Goal: Task Accomplishment & Management: Use online tool/utility

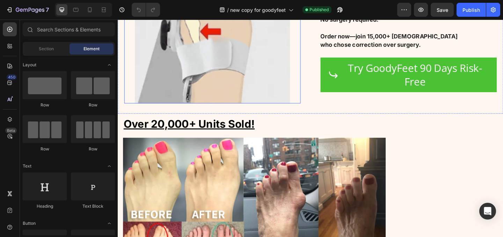
scroll to position [1606, 0]
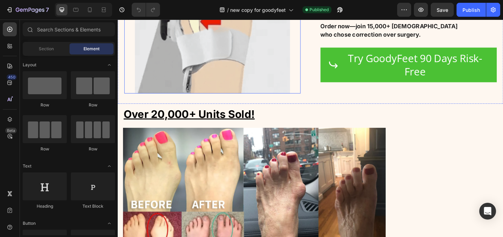
click at [263, 97] on img at bounding box center [220, 33] width 169 height 133
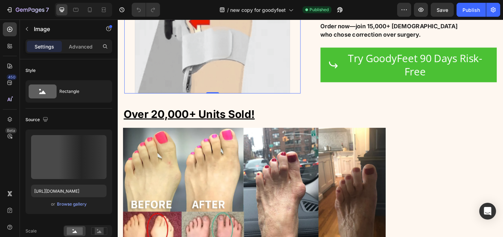
scroll to position [1567, 0]
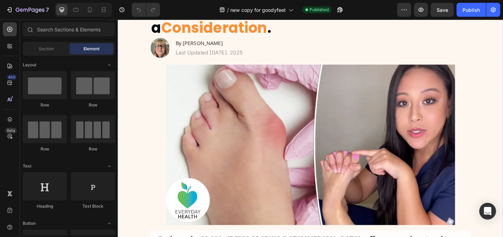
scroll to position [49, 0]
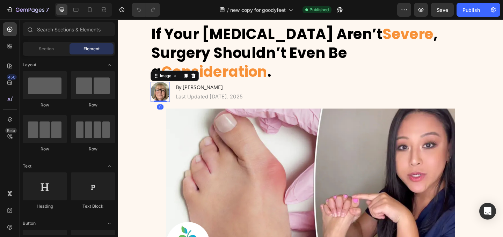
click at [165, 87] on img at bounding box center [163, 98] width 21 height 22
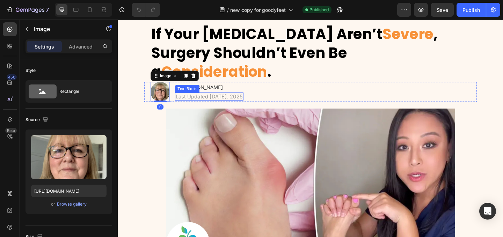
click at [203, 91] on div "Text Block" at bounding box center [193, 95] width 27 height 8
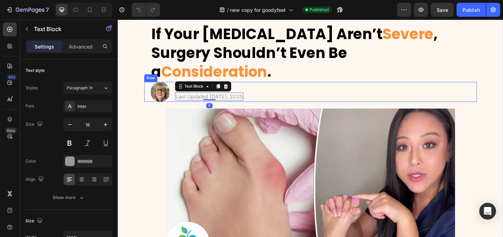
click at [286, 87] on div "Image By [PERSON_NAME] Heading Last Updated [DATE]. 2025 Text Block 0 Row" at bounding box center [327, 98] width 362 height 22
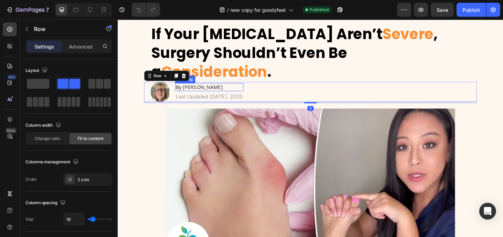
click at [210, 89] on h2 "By [PERSON_NAME]" at bounding box center [217, 93] width 74 height 9
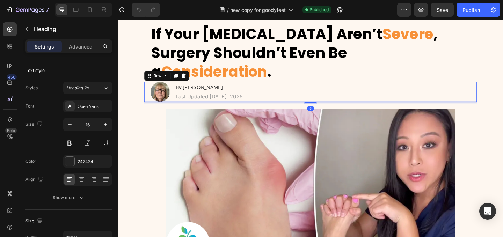
click at [266, 88] on div "Image By [PERSON_NAME] Heading Last Updated [DATE]. [STREET_ADDRESS]" at bounding box center [327, 98] width 362 height 22
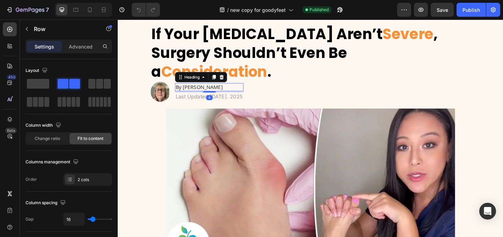
click at [200, 77] on div "Heading" at bounding box center [208, 82] width 57 height 11
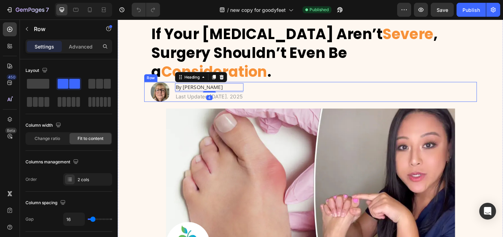
drag, startPoint x: 271, startPoint y: 79, endPoint x: 272, endPoint y: 83, distance: 3.9
click at [272, 87] on div "Image By [PERSON_NAME] Heading 4 Last Updated [DATE]. 2025 Text Block Row" at bounding box center [327, 98] width 362 height 22
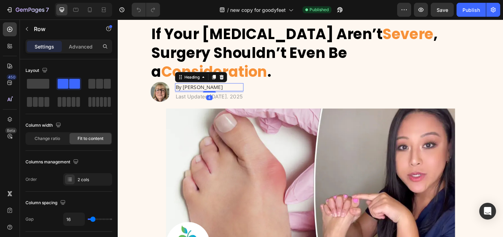
click at [228, 89] on h2 "By [PERSON_NAME]" at bounding box center [217, 93] width 74 height 9
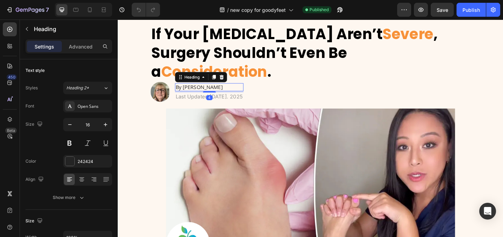
click at [228, 89] on h2 "By [PERSON_NAME]" at bounding box center [217, 93] width 74 height 9
click at [228, 89] on p "By [PERSON_NAME]" at bounding box center [217, 92] width 73 height 7
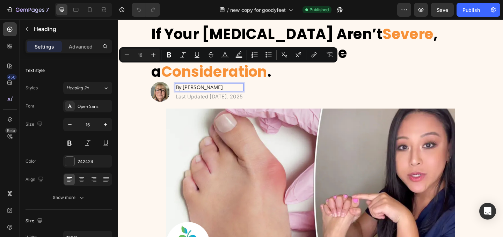
click at [232, 89] on p "By [PERSON_NAME]" at bounding box center [217, 92] width 73 height 7
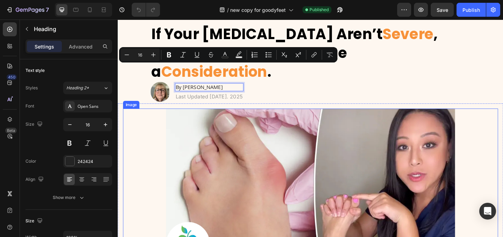
click at [293, 116] on img at bounding box center [327, 203] width 315 height 175
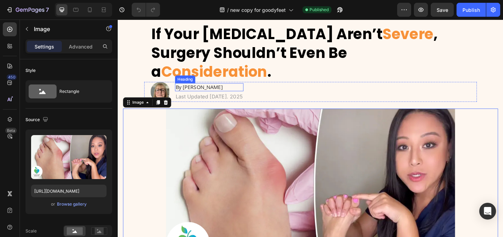
click at [234, 89] on p "By [PERSON_NAME]" at bounding box center [217, 92] width 73 height 7
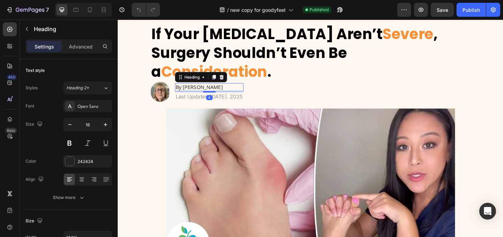
click at [228, 89] on p "By [PERSON_NAME]" at bounding box center [217, 92] width 73 height 7
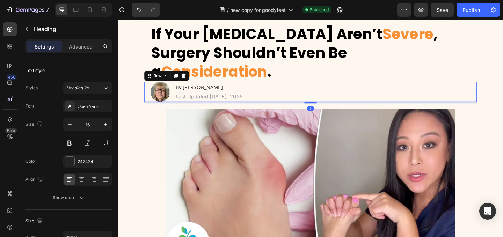
click at [178, 87] on div "Image By [PERSON_NAME] Heading Last Updated [DATE]. [STREET_ADDRESS]" at bounding box center [327, 98] width 362 height 22
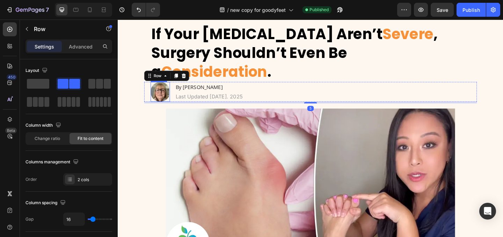
click at [163, 87] on img at bounding box center [163, 98] width 21 height 22
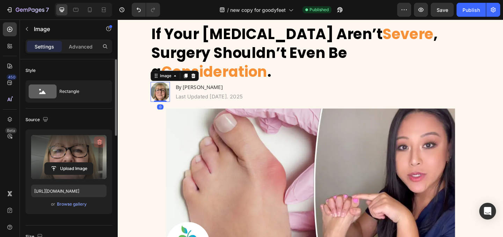
click at [102, 143] on icon "button" at bounding box center [99, 142] width 7 height 7
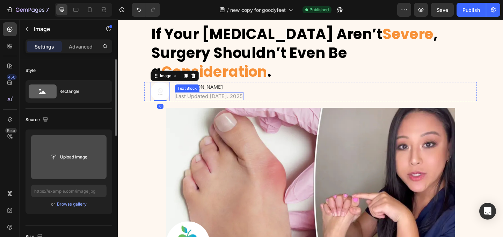
click at [219, 89] on p "By [PERSON_NAME]" at bounding box center [217, 92] width 73 height 7
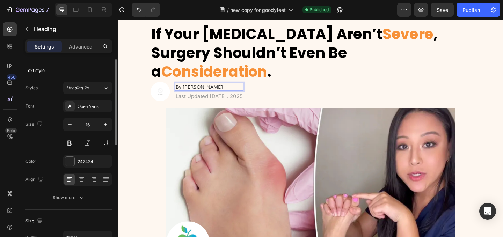
click at [230, 89] on p "By [PERSON_NAME]" at bounding box center [217, 92] width 73 height 7
click at [164, 87] on img at bounding box center [163, 97] width 21 height 21
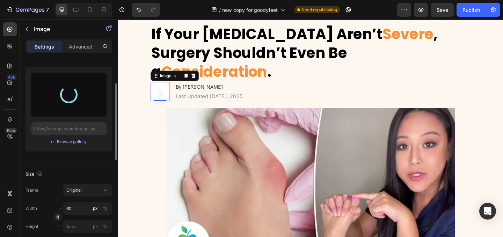
scroll to position [80, 0]
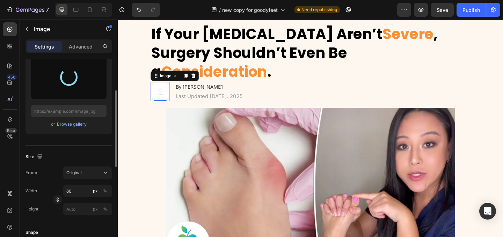
type input "[URL][DOMAIN_NAME]"
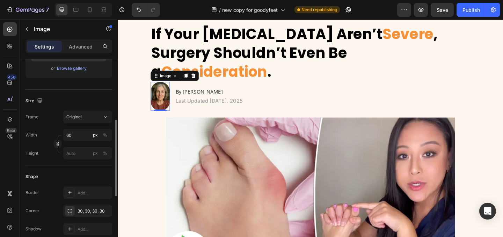
scroll to position [144, 0]
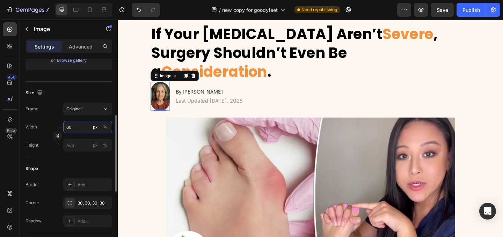
click at [79, 128] on input "60" at bounding box center [87, 127] width 49 height 13
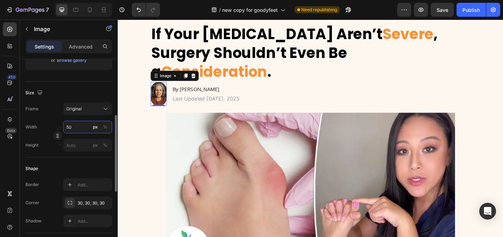
type input "5"
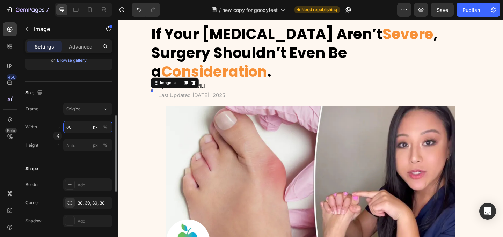
type input "6"
click at [84, 127] on input "6" at bounding box center [87, 127] width 49 height 13
type input "6"
click at [78, 143] on input "px %" at bounding box center [87, 145] width 49 height 13
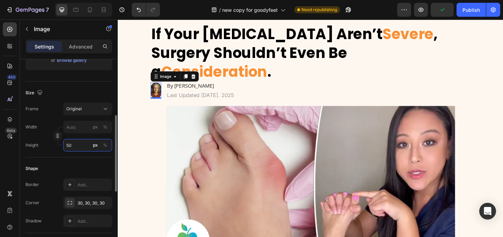
type input "5"
type input "3"
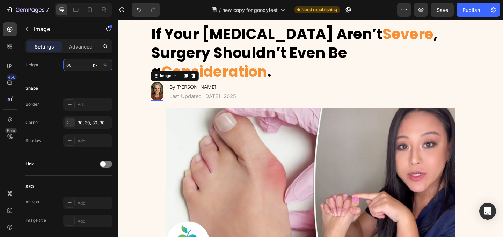
scroll to position [312, 0]
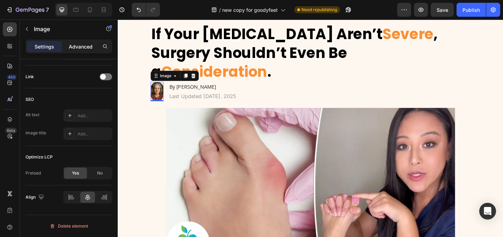
type input "60"
click at [74, 55] on div "Settings Advanced" at bounding box center [69, 50] width 98 height 20
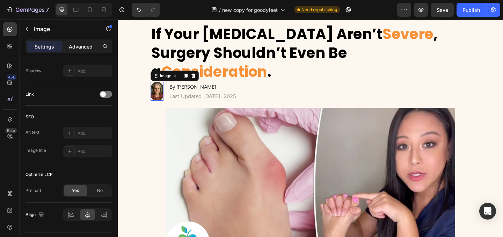
click at [77, 51] on div "Advanced" at bounding box center [80, 46] width 35 height 11
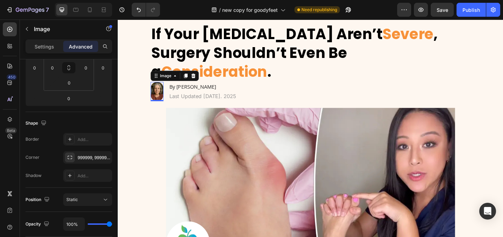
scroll to position [0, 0]
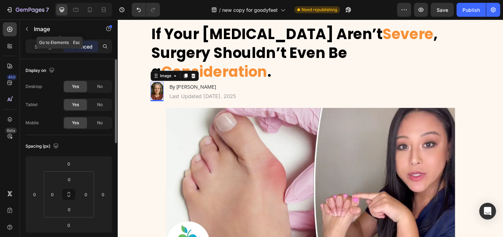
click at [44, 35] on div "Image" at bounding box center [60, 29] width 80 height 18
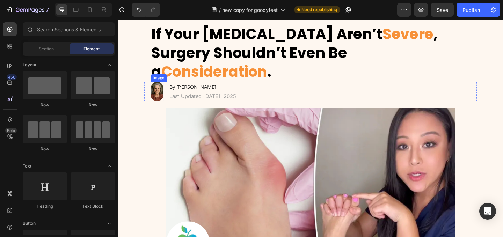
click at [163, 87] on img at bounding box center [160, 97] width 14 height 21
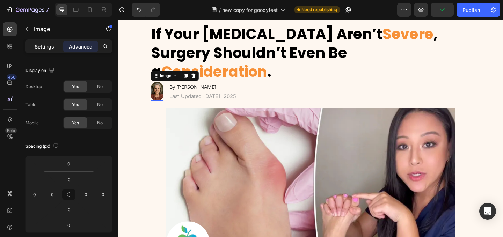
click at [42, 51] on div "Settings" at bounding box center [44, 46] width 35 height 11
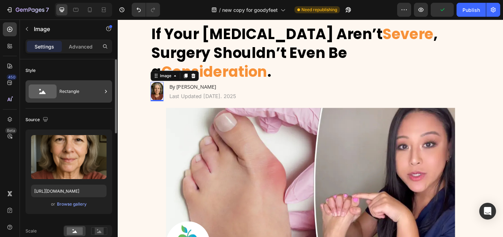
click at [63, 91] on div "Rectangle" at bounding box center [80, 92] width 43 height 16
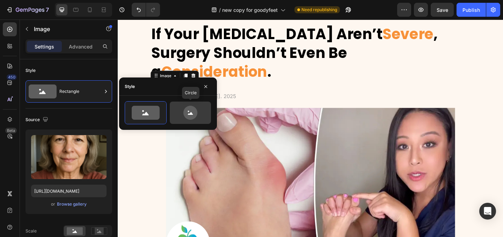
click at [185, 118] on icon at bounding box center [190, 113] width 33 height 14
type input "80"
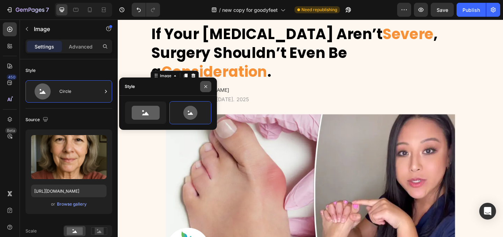
drag, startPoint x: 209, startPoint y: 87, endPoint x: 98, endPoint y: 74, distance: 111.9
click at [209, 87] on button "button" at bounding box center [205, 86] width 11 height 11
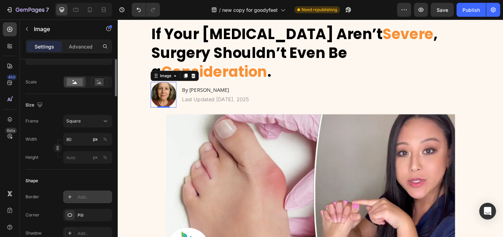
scroll to position [82, 0]
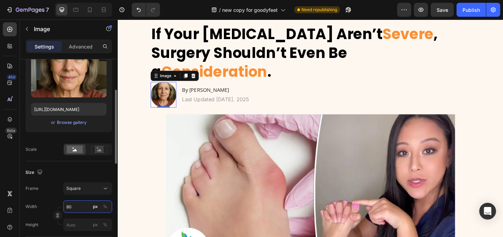
click at [77, 205] on input "80" at bounding box center [87, 207] width 49 height 13
type input "0"
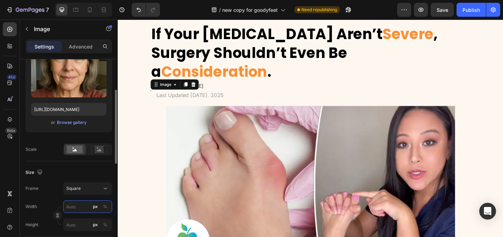
type input "5"
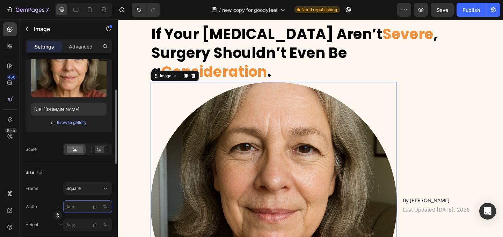
type input "0"
type input "6"
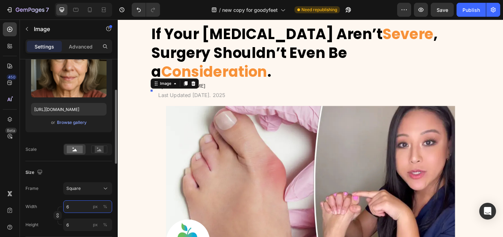
type input "60"
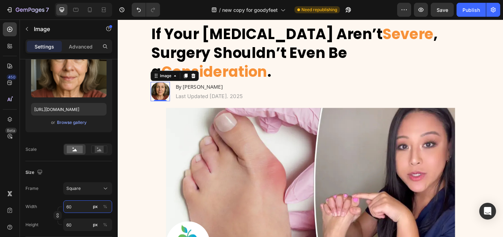
type input "60"
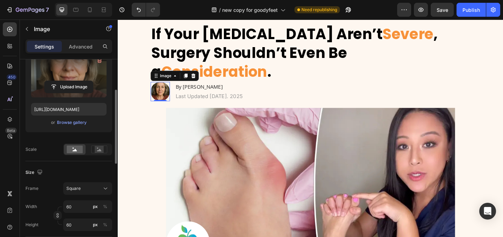
click at [88, 77] on label at bounding box center [69, 75] width 76 height 44
click at [88, 81] on input "file" at bounding box center [69, 87] width 48 height 12
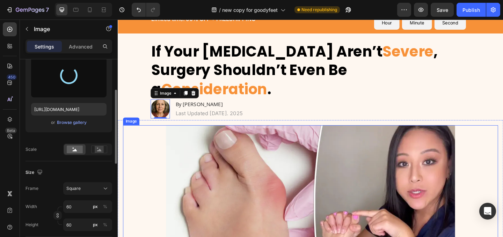
scroll to position [7, 0]
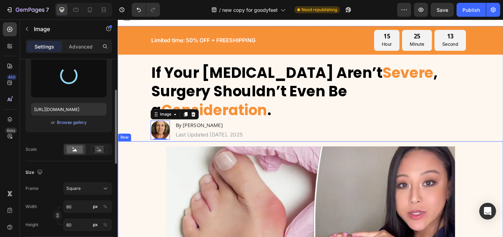
type input "[URL][DOMAIN_NAME]"
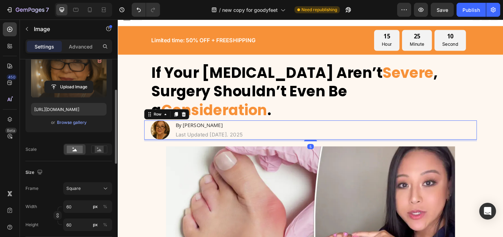
click at [298, 129] on div "Image By [PERSON_NAME] Heading Last Updated [DATE]. [STREET_ADDRESS]" at bounding box center [327, 139] width 362 height 21
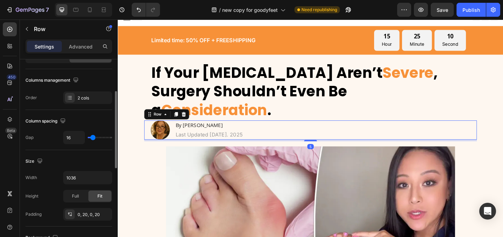
scroll to position [0, 0]
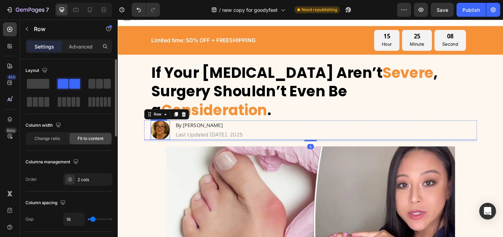
click at [164, 129] on img at bounding box center [163, 139] width 21 height 21
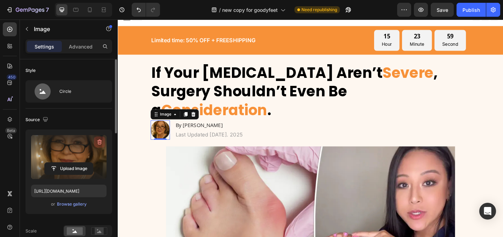
click at [98, 140] on icon "button" at bounding box center [99, 142] width 7 height 7
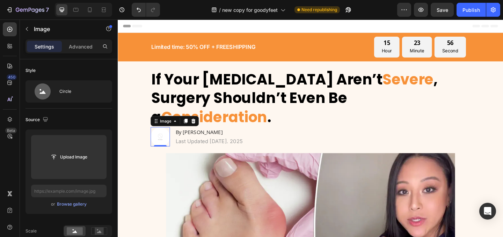
click at [155, 22] on div "Header" at bounding box center [327, 27] width 408 height 14
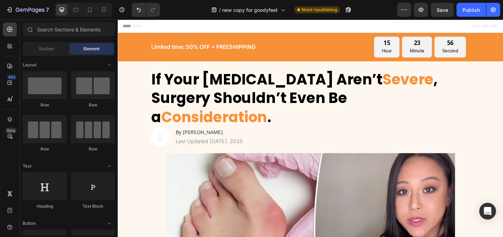
click at [141, 26] on span "Header" at bounding box center [138, 26] width 15 height 7
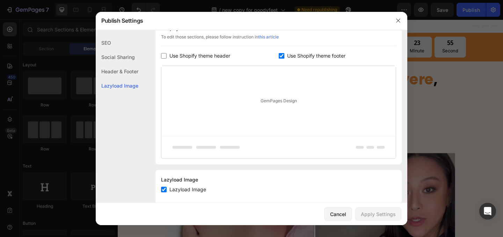
scroll to position [359, 0]
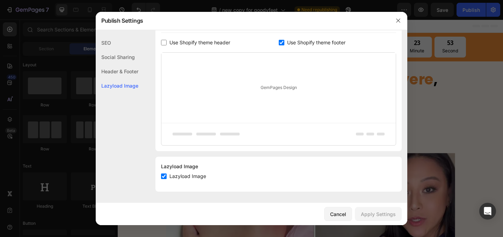
click at [292, 40] on span "Use Shopify theme footer" at bounding box center [316, 42] width 58 height 8
checkbox input "false"
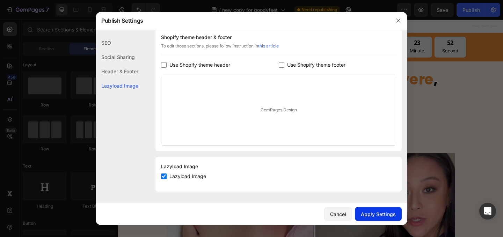
click at [368, 216] on div "Apply Settings" at bounding box center [378, 214] width 35 height 7
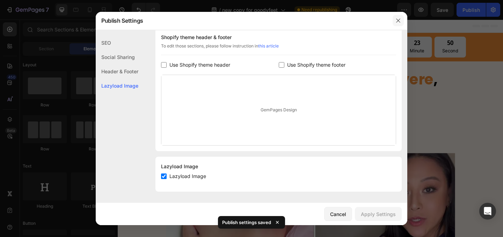
click at [394, 19] on button "button" at bounding box center [398, 20] width 11 height 11
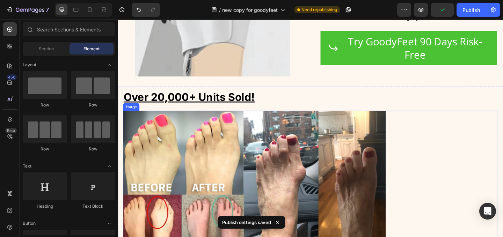
scroll to position [1624, 0]
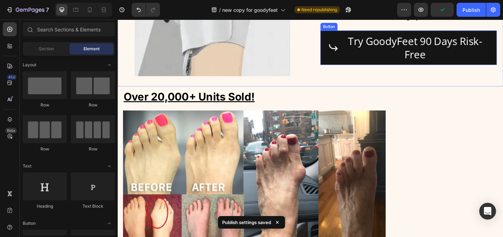
click at [359, 65] on div "Try GoodyFeet 90 Days Risk-Free" at bounding box center [434, 50] width 175 height 29
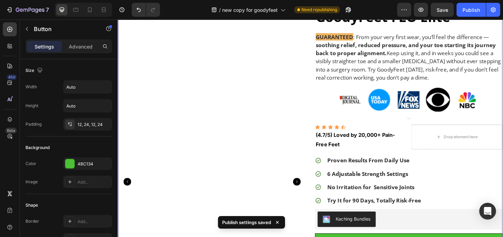
scroll to position [2488, 0]
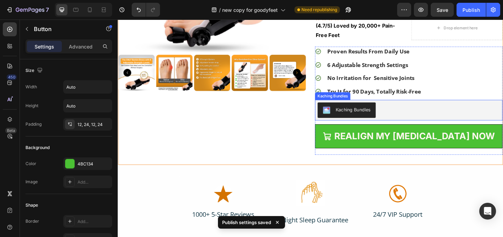
click at [373, 125] on button "Kaching Bundles" at bounding box center [366, 118] width 63 height 17
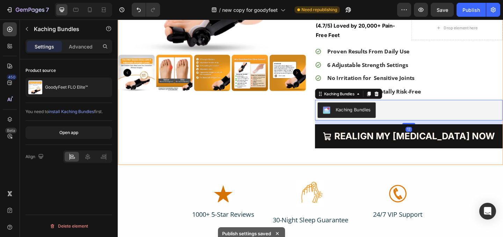
click at [370, 136] on button "REALIGN MY [MEDICAL_DATA] NOW" at bounding box center [434, 147] width 204 height 26
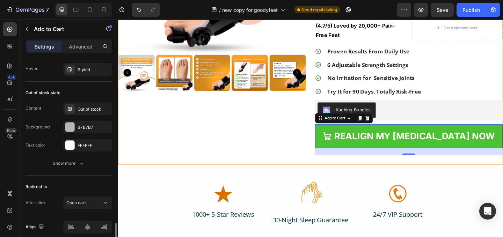
scroll to position [595, 0]
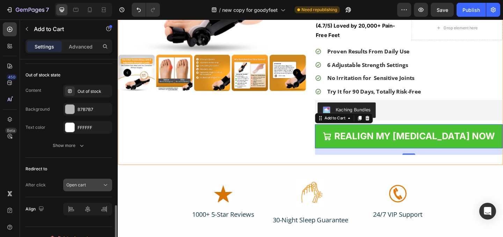
click at [74, 185] on span "Open cart" at bounding box center [76, 184] width 20 height 5
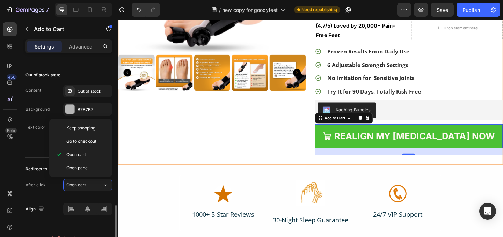
click at [50, 180] on div "After click Open cart" at bounding box center [69, 185] width 87 height 13
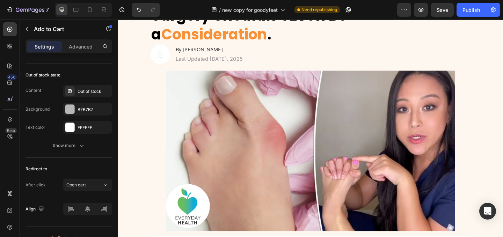
scroll to position [0, 0]
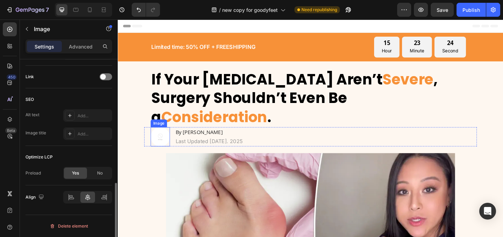
click at [163, 137] on img at bounding box center [163, 147] width 21 height 21
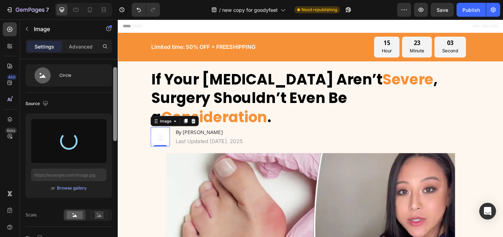
scroll to position [17, 0]
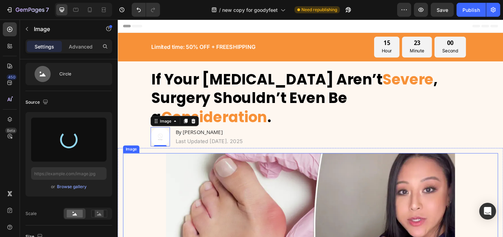
type input "[URL][DOMAIN_NAME]"
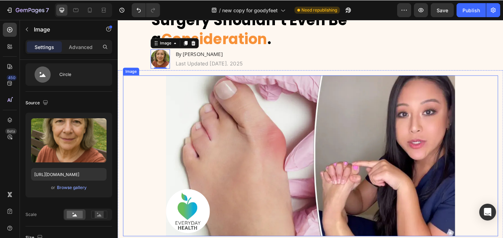
scroll to position [0, 0]
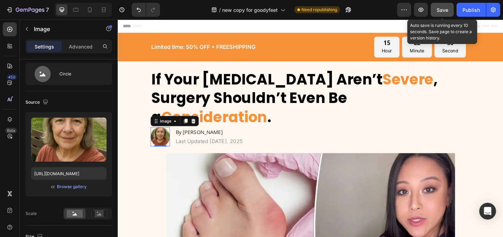
click at [453, 11] on button "Save" at bounding box center [442, 10] width 23 height 14
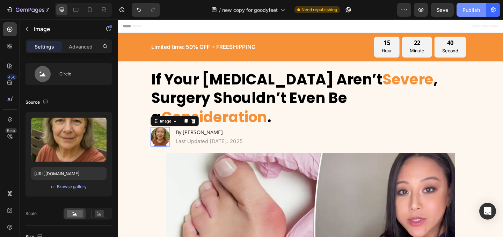
click at [462, 5] on button "Publish" at bounding box center [471, 10] width 29 height 14
